Goal: Task Accomplishment & Management: Manage account settings

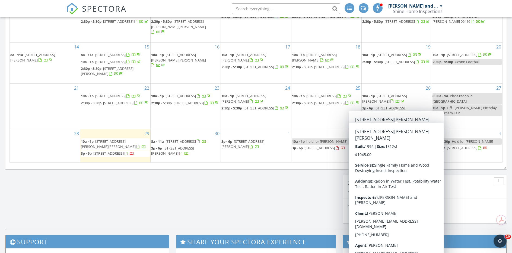
scroll to position [325, 0]
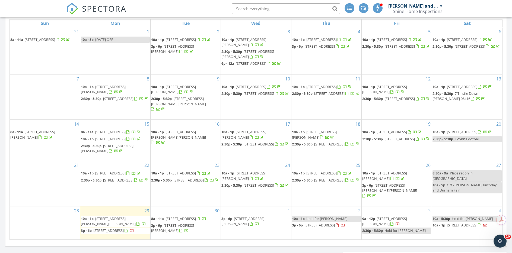
scroll to position [190, 0]
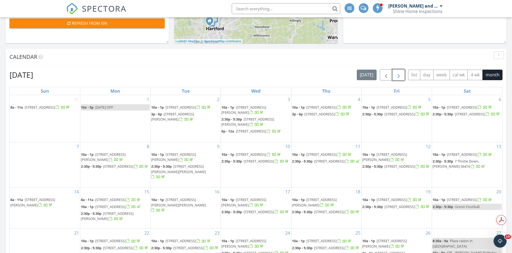
click at [400, 75] on span "button" at bounding box center [398, 75] width 7 height 7
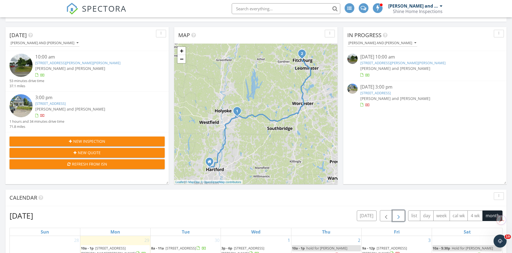
scroll to position [49, 0]
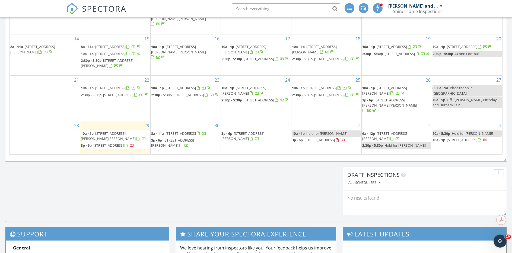
scroll to position [352, 0]
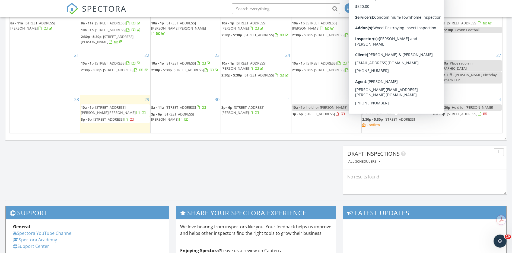
scroll to position [380, 0]
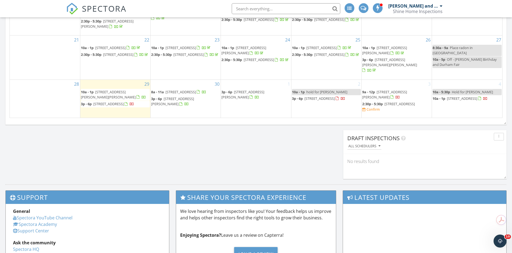
click at [396, 106] on span "[STREET_ADDRESS]" at bounding box center [399, 103] width 30 height 5
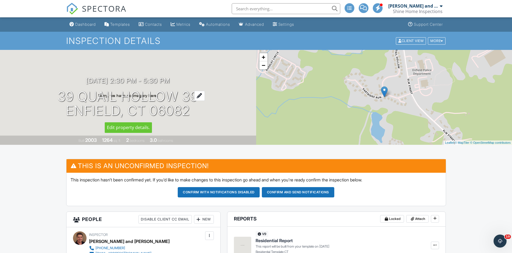
click at [196, 95] on div at bounding box center [199, 96] width 11 height 10
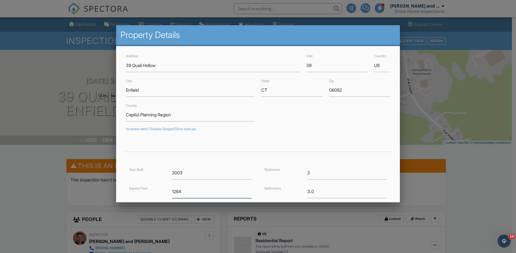
drag, startPoint x: 176, startPoint y: 191, endPoint x: 171, endPoint y: 191, distance: 4.6
click at [172, 191] on input "1264" at bounding box center [211, 191] width 79 height 13
type input "1764"
click at [343, 130] on div "Incorrect data? Disable Google/Zillow lookups." at bounding box center [258, 129] width 264 height 4
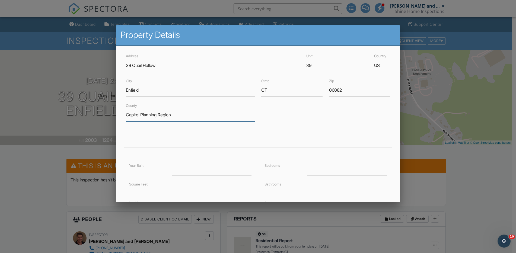
click at [245, 121] on input "Capitol Planning Region" at bounding box center [190, 114] width 129 height 13
click at [217, 188] on input "number" at bounding box center [211, 187] width 79 height 13
type input "1764"
click at [208, 169] on input "number" at bounding box center [211, 168] width 79 height 13
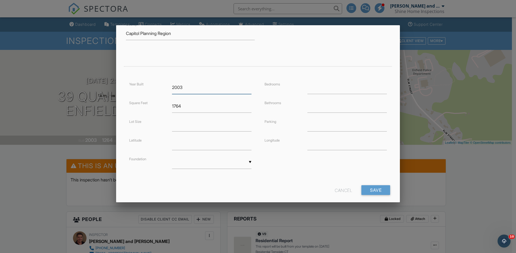
scroll to position [90, 0]
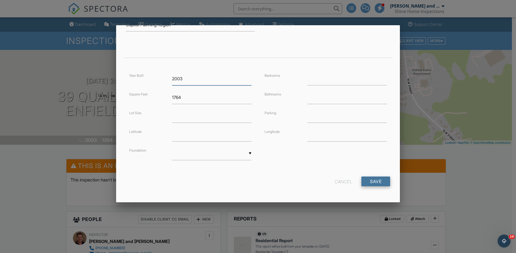
type input "2003"
click at [371, 180] on input "Save" at bounding box center [375, 181] width 29 height 10
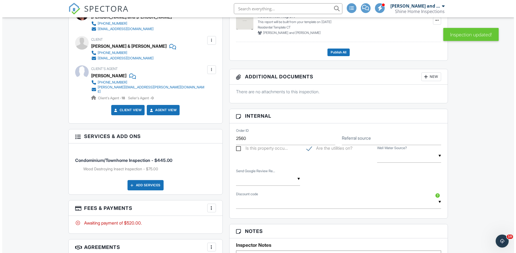
scroll to position [298, 0]
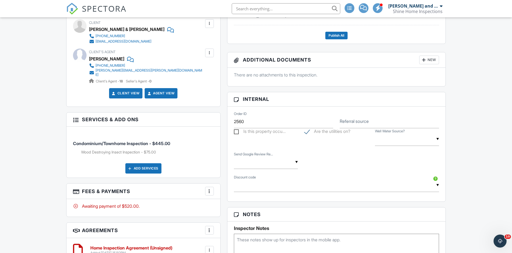
click at [209, 188] on div at bounding box center [209, 190] width 5 height 5
click at [223, 203] on li "Edit Fees & Payments" at bounding box center [236, 208] width 57 height 14
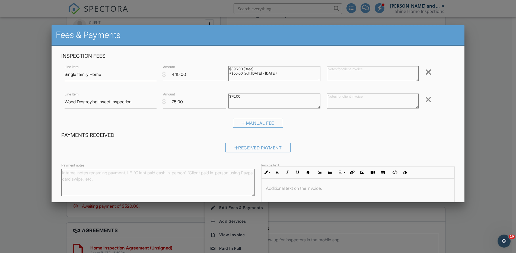
type input "Single Family Home and Wood Destroying Insect Inspection"
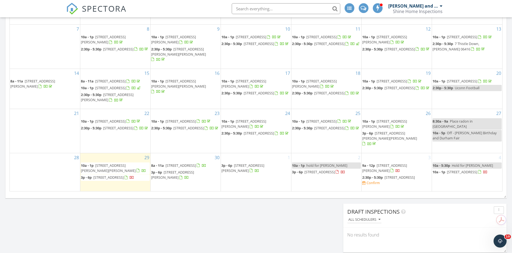
scroll to position [325, 0]
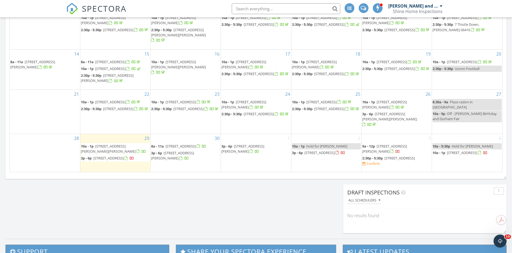
click at [402, 159] on span "[STREET_ADDRESS]" at bounding box center [399, 158] width 30 height 5
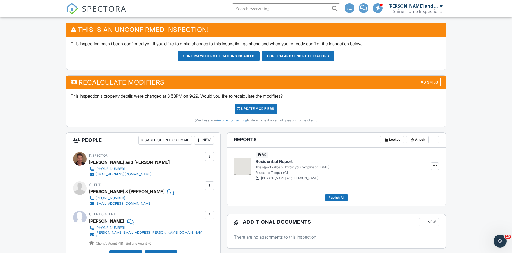
scroll to position [136, 0]
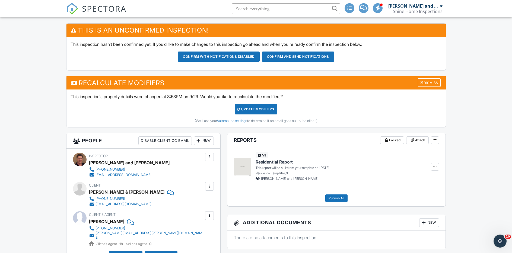
click at [253, 109] on div "UPDATE Modifiers" at bounding box center [255, 109] width 43 height 10
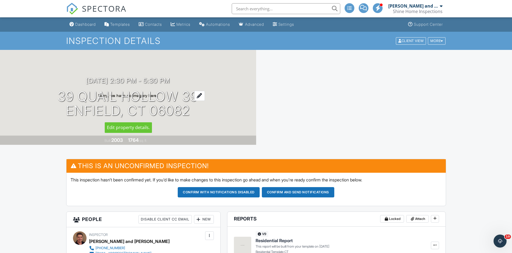
click at [199, 93] on div at bounding box center [199, 96] width 11 height 10
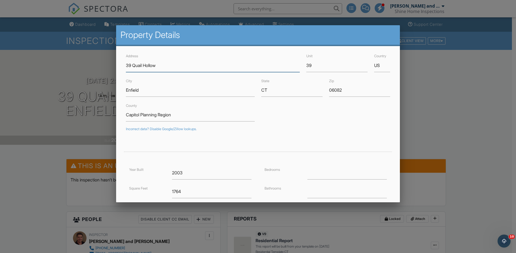
click at [181, 66] on input "39 Quail Hollow" at bounding box center [213, 65] width 174 height 13
type input "39 Quail Hollow, Unit 39"
click at [313, 65] on input "39" at bounding box center [336, 65] width 61 height 13
type input "3"
type input "41.99557679999999"
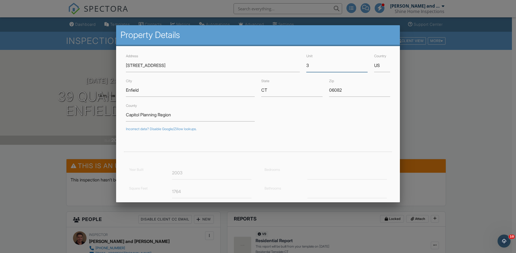
type input "-72.55689629999999"
click at [331, 118] on div "County Capitol Planning Region" at bounding box center [258, 111] width 271 height 19
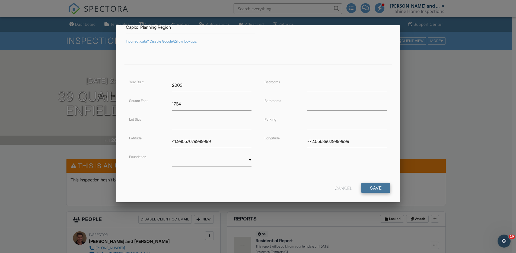
scroll to position [88, 0]
click at [377, 189] on input "Save" at bounding box center [375, 188] width 29 height 10
drag, startPoint x: 229, startPoint y: 139, endPoint x: 165, endPoint y: 138, distance: 63.7
click at [165, 138] on div "Latitude 41.99557679999999" at bounding box center [190, 140] width 129 height 13
drag, startPoint x: 356, startPoint y: 142, endPoint x: 282, endPoint y: 144, distance: 73.5
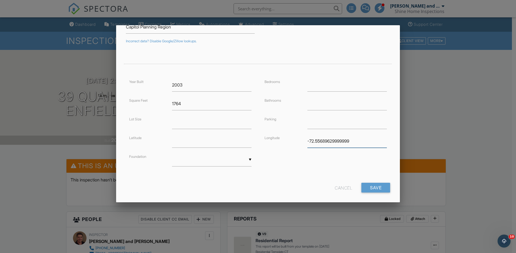
click at [283, 144] on div "Longitude -72.55689629999999" at bounding box center [325, 140] width 129 height 13
click at [380, 186] on input "Save" at bounding box center [375, 188] width 29 height 10
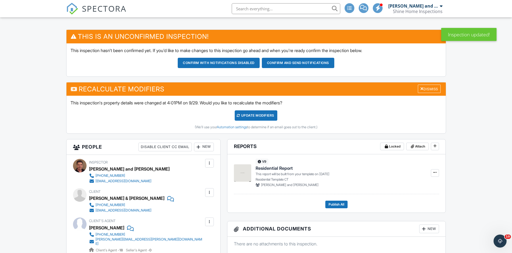
scroll to position [163, 0]
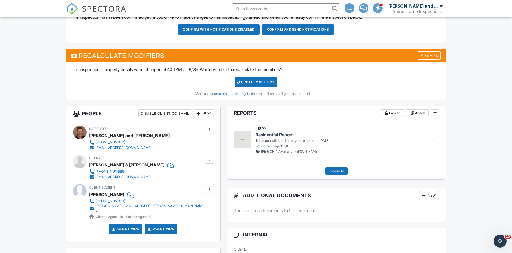
click at [249, 86] on div "UPDATE Modifiers" at bounding box center [255, 82] width 43 height 10
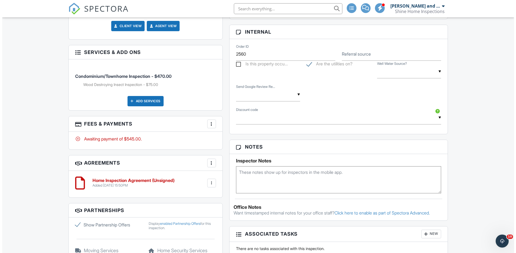
scroll to position [325, 0]
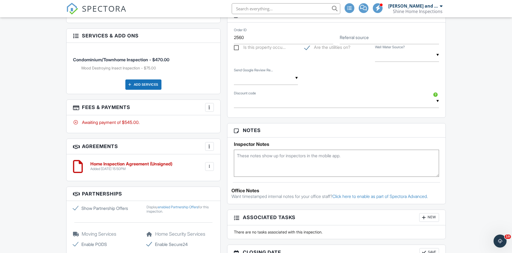
click at [150, 81] on div "Add Services" at bounding box center [143, 84] width 36 height 10
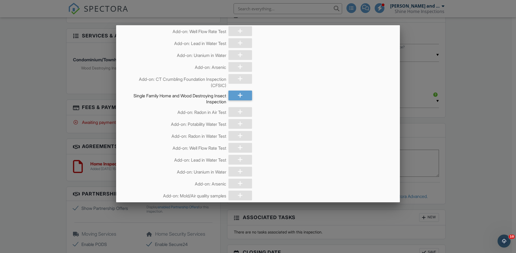
scroll to position [54, 0]
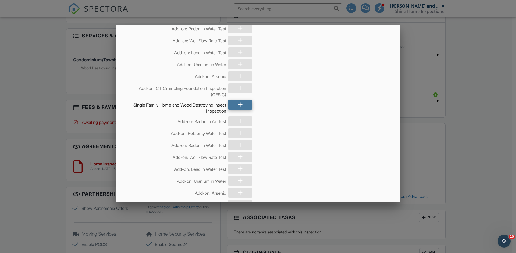
click at [237, 104] on icon at bounding box center [239, 105] width 5 height 10
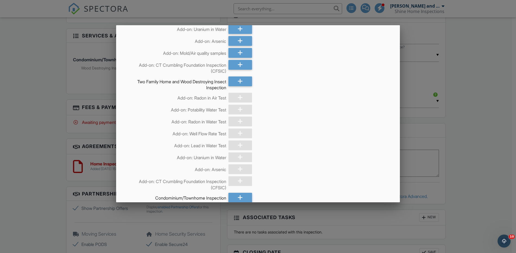
scroll to position [309, 0]
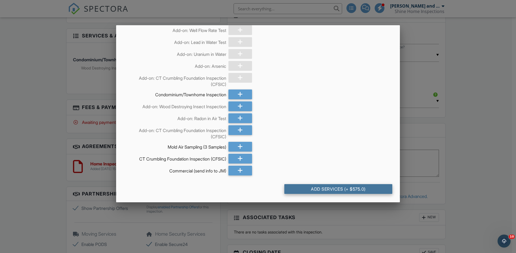
click at [342, 189] on div "Add Services (+ $575.0)" at bounding box center [338, 189] width 108 height 10
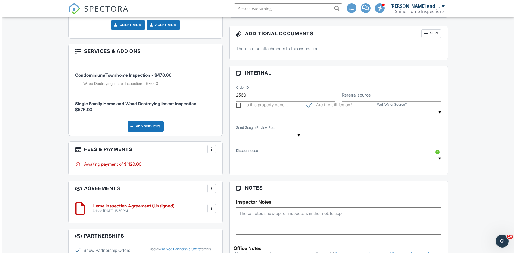
scroll to position [325, 0]
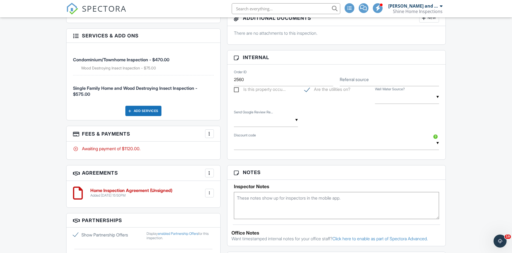
click at [210, 131] on div at bounding box center [209, 133] width 5 height 5
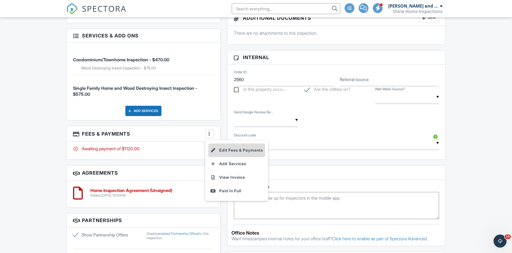
click at [219, 146] on li "Edit Fees & Payments" at bounding box center [236, 150] width 57 height 14
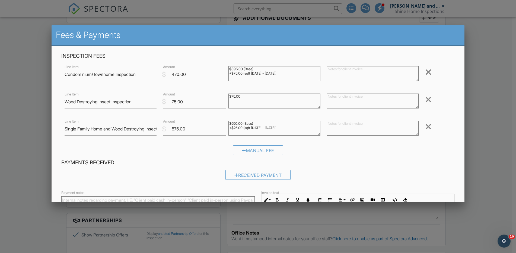
click at [425, 70] on div at bounding box center [428, 72] width 7 height 9
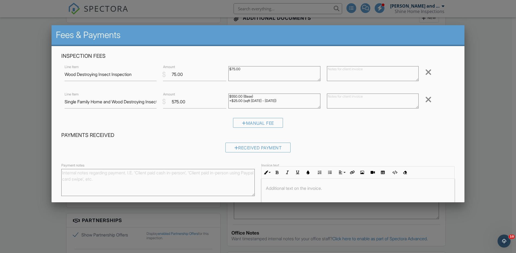
click at [425, 72] on div at bounding box center [428, 72] width 7 height 9
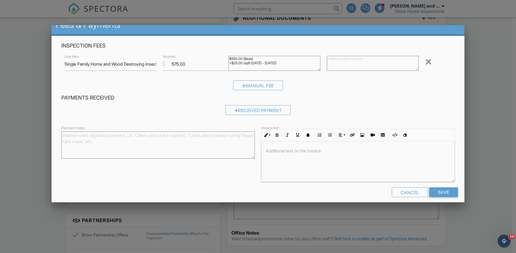
scroll to position [16, 0]
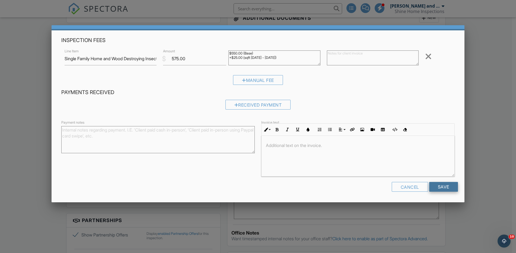
click at [434, 185] on input "Save" at bounding box center [443, 187] width 29 height 10
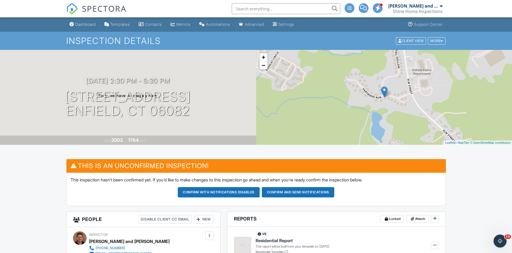
click at [284, 193] on button "Confirm and send notifications" at bounding box center [298, 192] width 72 height 10
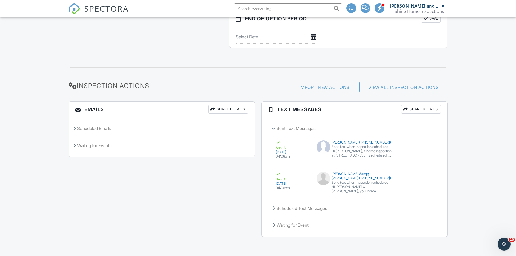
scroll to position [592, 0]
click at [111, 127] on div "Scheduled Emails" at bounding box center [162, 128] width 186 height 15
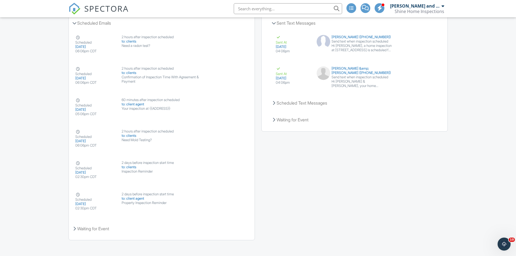
scroll to position [701, 0]
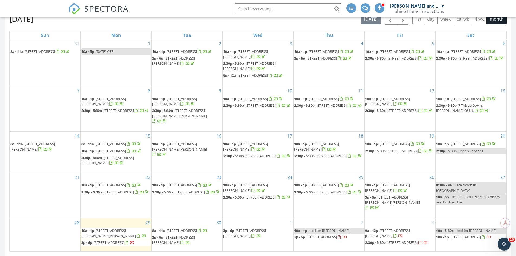
scroll to position [244, 0]
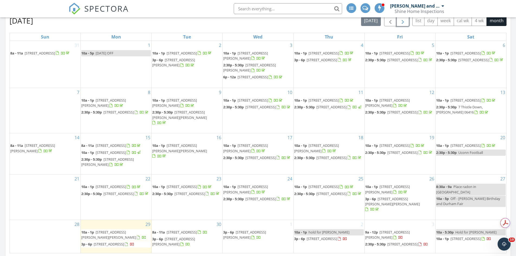
click at [400, 22] on span "button" at bounding box center [403, 21] width 7 height 7
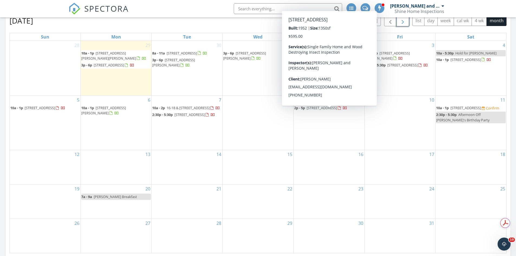
click at [330, 110] on span "18 Cambridge St, Ludlow 01056" at bounding box center [322, 107] width 30 height 5
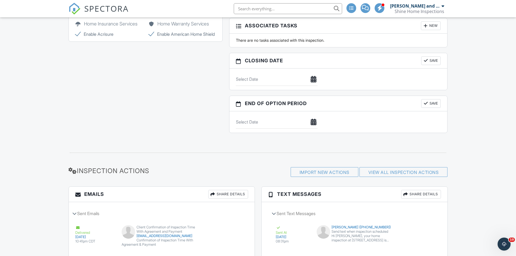
scroll to position [542, 0]
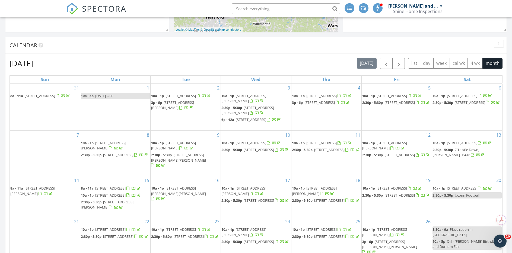
scroll to position [190, 0]
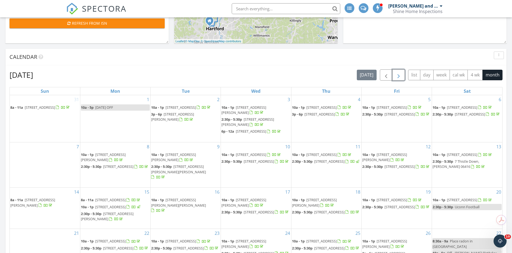
click at [396, 74] on span "button" at bounding box center [398, 75] width 7 height 7
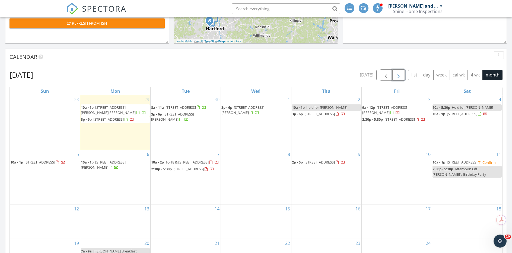
click at [335, 165] on span "[STREET_ADDRESS]" at bounding box center [319, 162] width 30 height 5
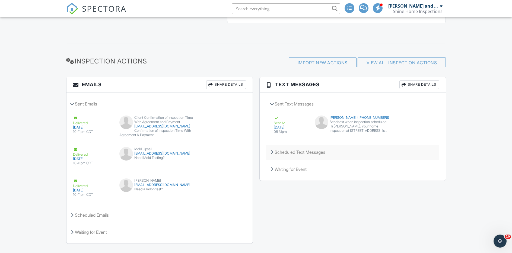
scroll to position [584, 0]
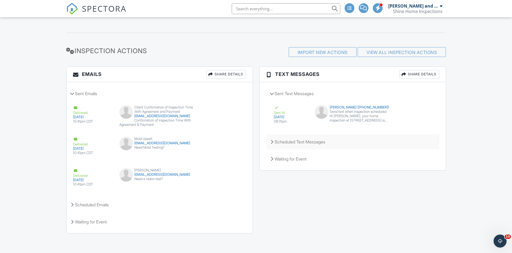
click at [302, 142] on div "Scheduled Text Messages" at bounding box center [352, 141] width 173 height 15
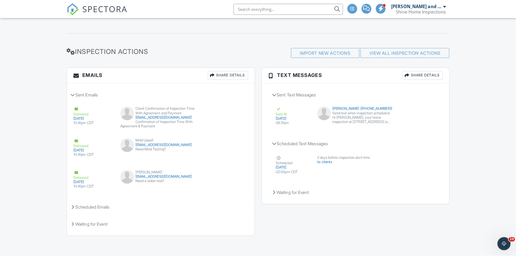
scroll to position [581, 0]
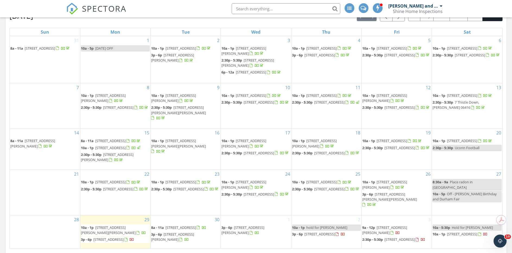
scroll to position [244, 0]
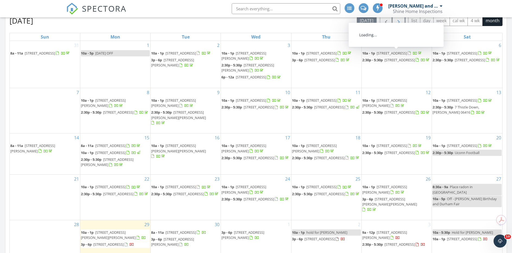
click at [394, 21] on button "button" at bounding box center [398, 20] width 13 height 11
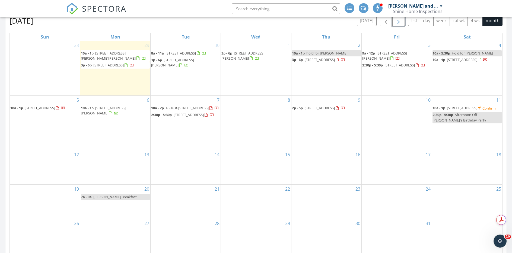
click at [315, 110] on span "18 Cambridge St, Ludlow 01056" at bounding box center [319, 107] width 30 height 5
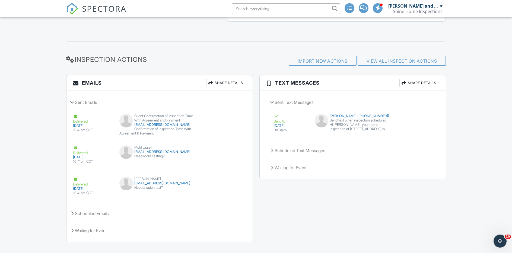
scroll to position [584, 0]
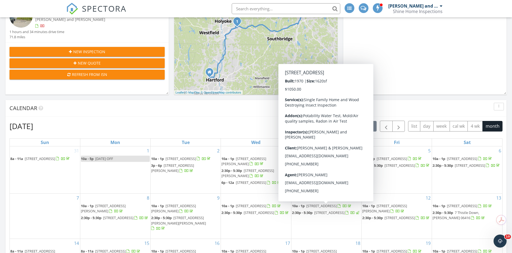
scroll to position [136, 0]
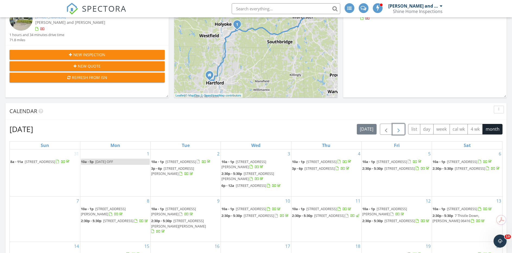
click at [400, 128] on span "button" at bounding box center [398, 129] width 7 height 7
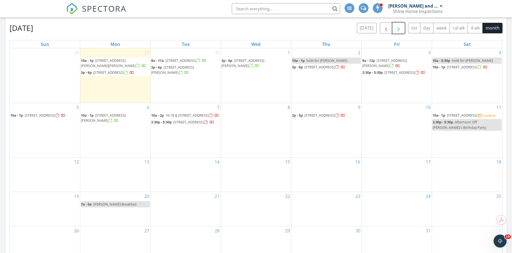
scroll to position [244, 0]
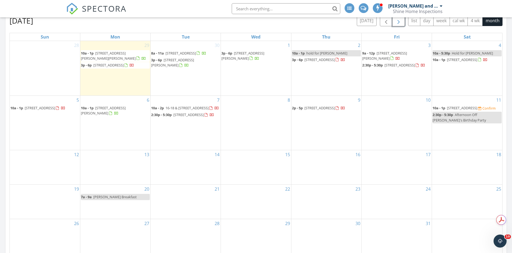
click at [469, 110] on span "72 Highland Ave, Ludlow 01056" at bounding box center [461, 107] width 30 height 5
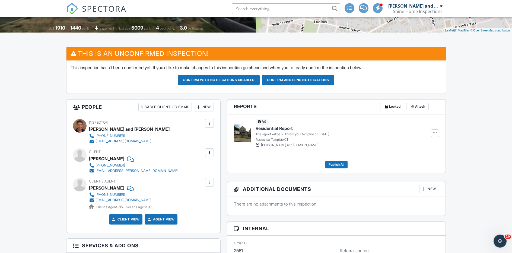
scroll to position [108, 0]
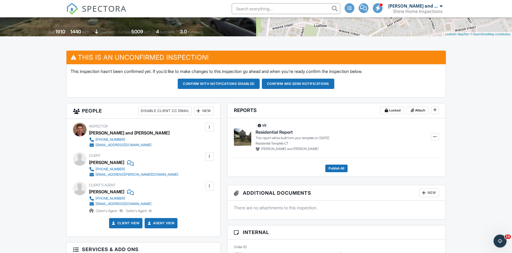
click at [306, 86] on button "Confirm and send notifications" at bounding box center [298, 84] width 72 height 10
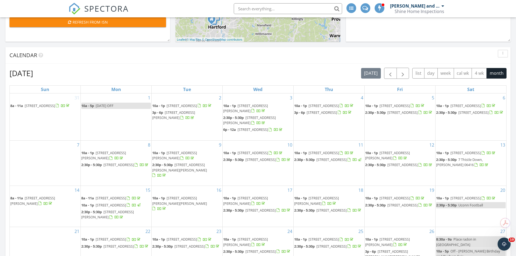
scroll to position [190, 0]
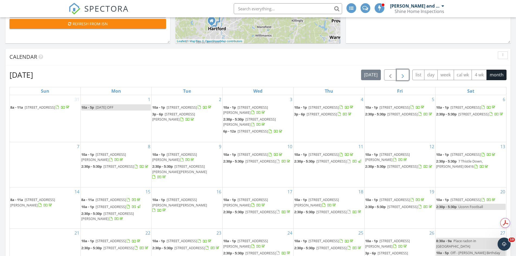
click at [405, 73] on span "button" at bounding box center [403, 75] width 7 height 7
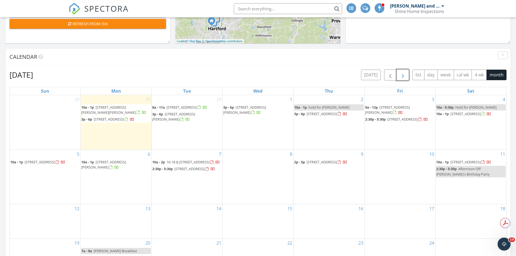
click at [337, 165] on span "18 Cambridge St, Ludlow 01056" at bounding box center [322, 162] width 30 height 5
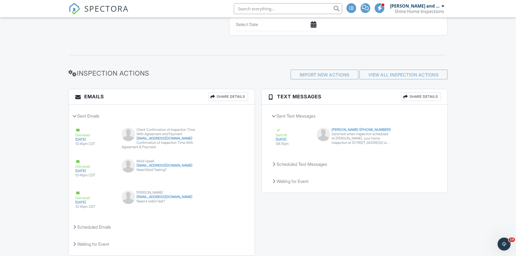
scroll to position [569, 0]
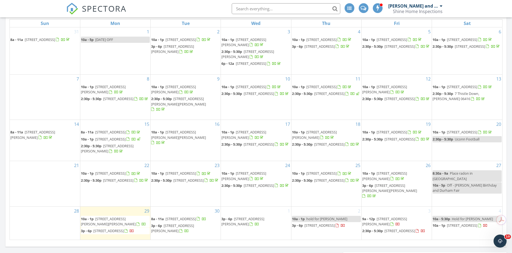
scroll to position [325, 0]
